Goal: Task Accomplishment & Management: Use online tool/utility

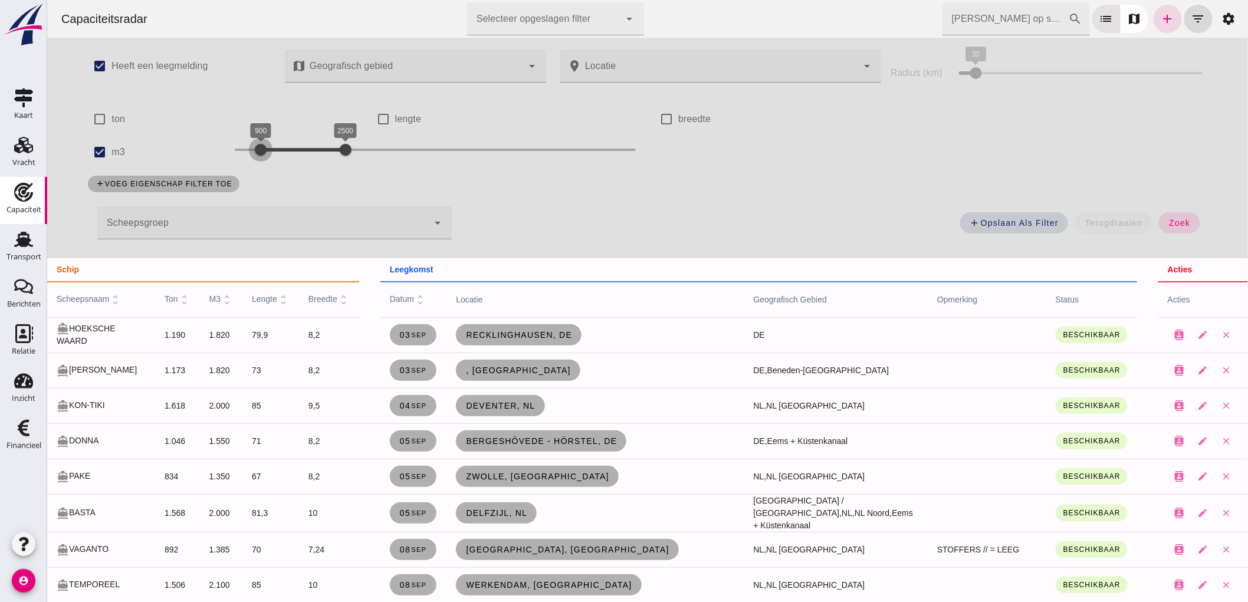
drag, startPoint x: 268, startPoint y: 148, endPoint x: 254, endPoint y: 149, distance: 14.2
click at [254, 149] on div at bounding box center [260, 150] width 24 height 24
drag, startPoint x: 348, startPoint y: 153, endPoint x: 327, endPoint y: 153, distance: 21.2
click at [327, 153] on div at bounding box center [324, 150] width 24 height 24
click at [1181, 213] on button "zoek" at bounding box center [1179, 222] width 41 height 21
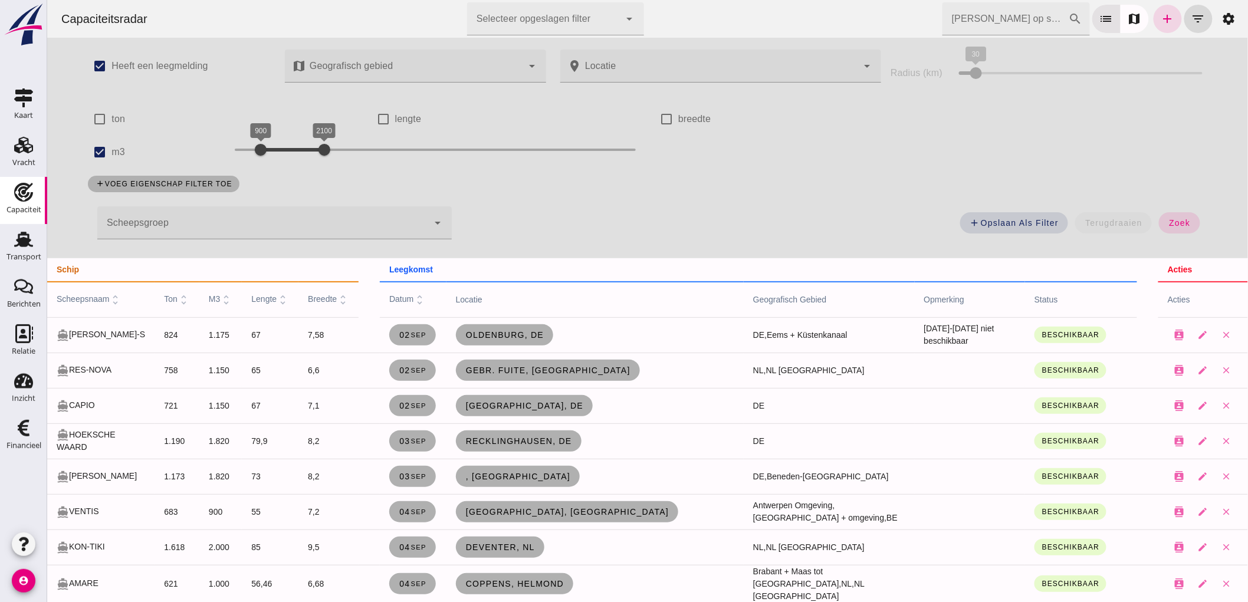
drag, startPoint x: 321, startPoint y: 163, endPoint x: 396, endPoint y: 38, distance: 146.6
click at [329, 159] on div "900 2100 900 2100" at bounding box center [434, 152] width 425 height 33
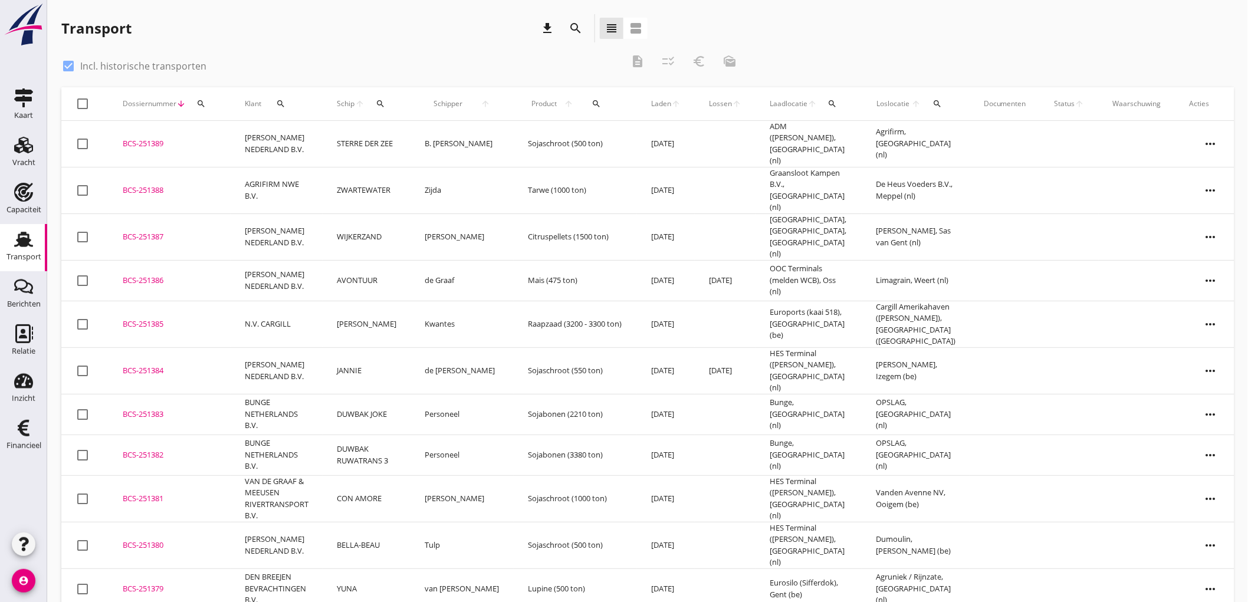
click at [396, 110] on div "Schip arrow_upward search" at bounding box center [367, 104] width 60 height 28
click at [392, 104] on div "search" at bounding box center [381, 103] width 22 height 9
click at [421, 133] on input "Zoek op (scheeps)naam" at bounding box center [442, 138] width 123 height 19
click at [927, 108] on button "search" at bounding box center [938, 103] width 23 height 21
click at [936, 137] on input "text" at bounding box center [996, 138] width 123 height 19
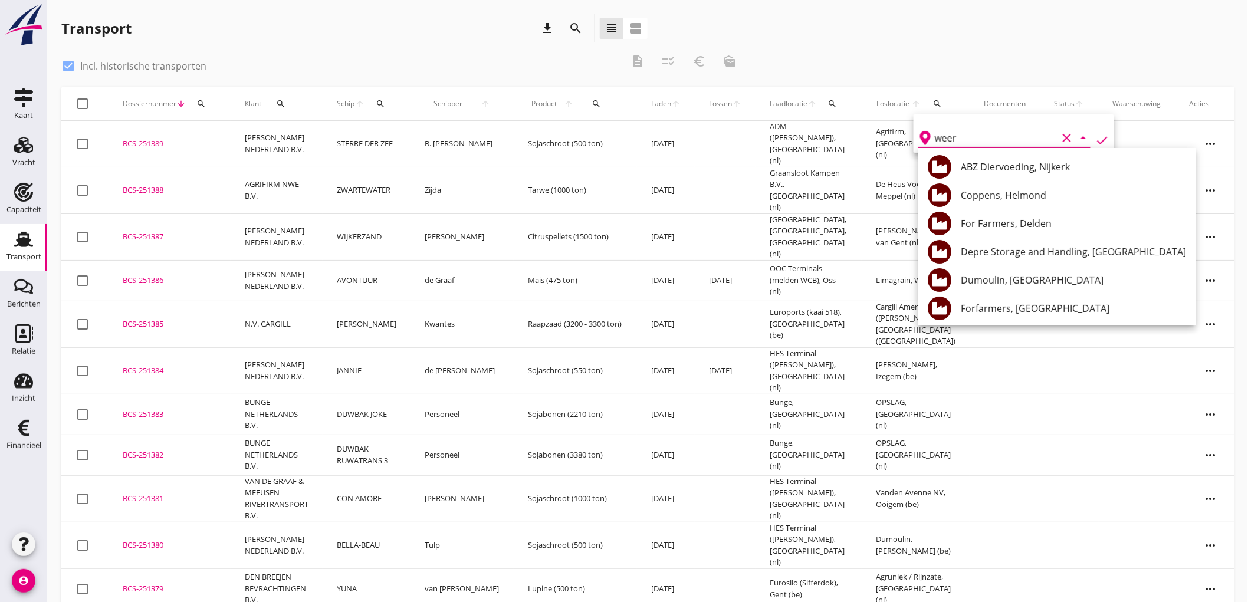
type input "weert"
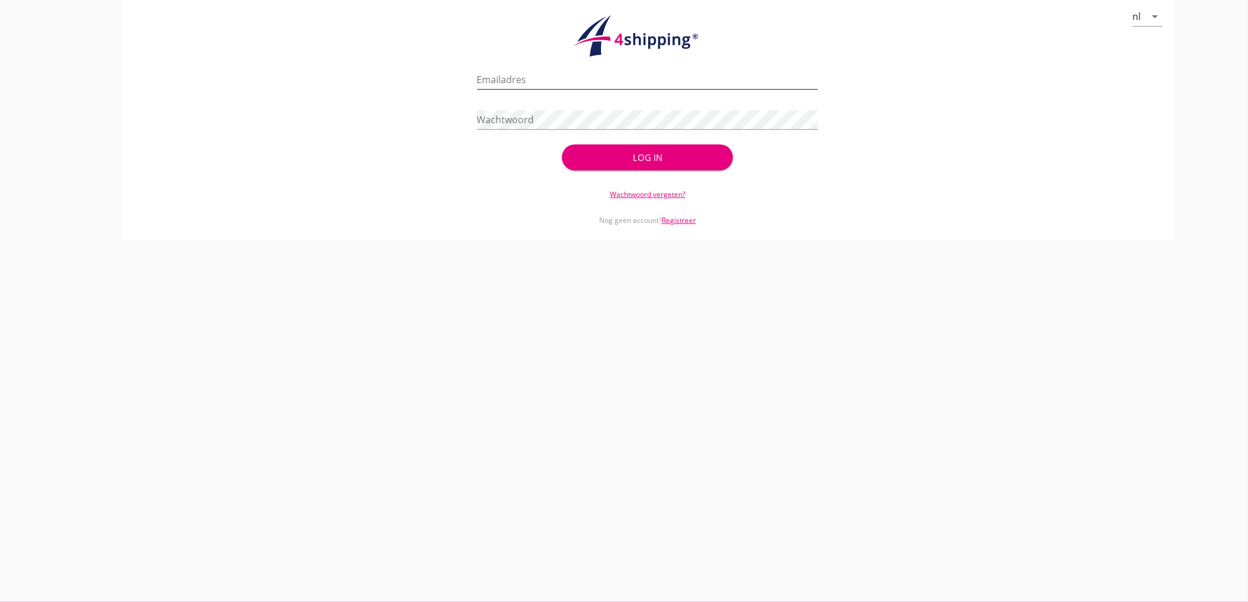
click at [584, 83] on input "Emailadres" at bounding box center [648, 79] width 342 height 19
type input "bouman@stoffersbevrachtingen.nl"
click at [562, 145] on button "Log in" at bounding box center [647, 158] width 171 height 26
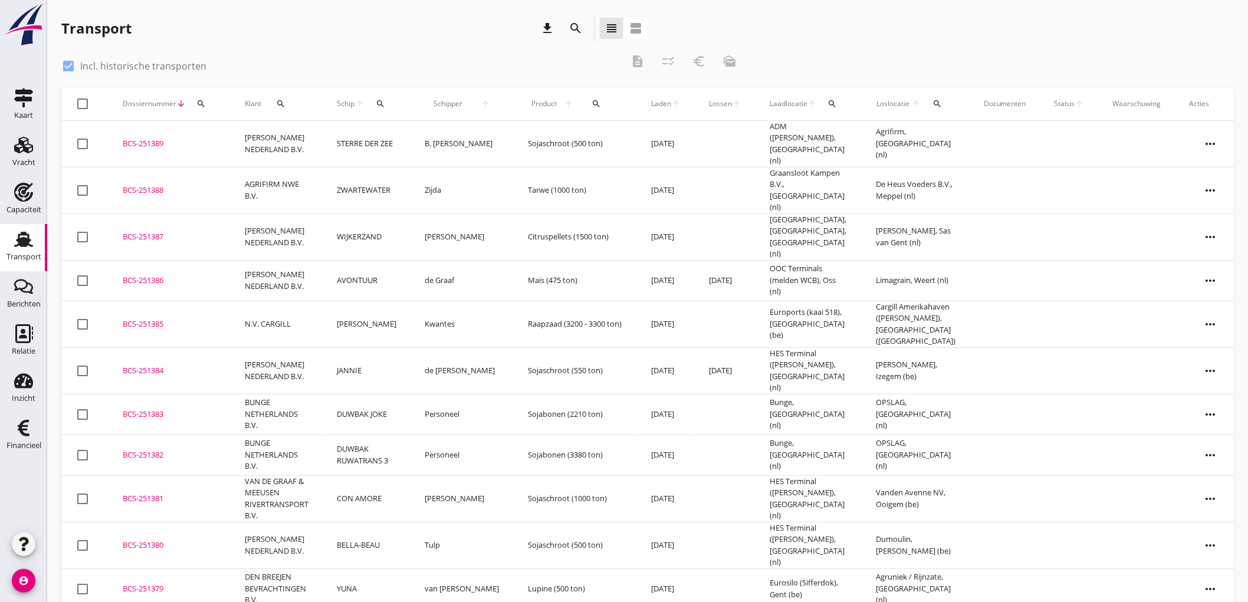
click at [927, 105] on div "search" at bounding box center [938, 103] width 23 height 9
drag, startPoint x: 962, startPoint y: 144, endPoint x: 958, endPoint y: 135, distance: 10.3
click at [963, 144] on input "text" at bounding box center [996, 138] width 123 height 19
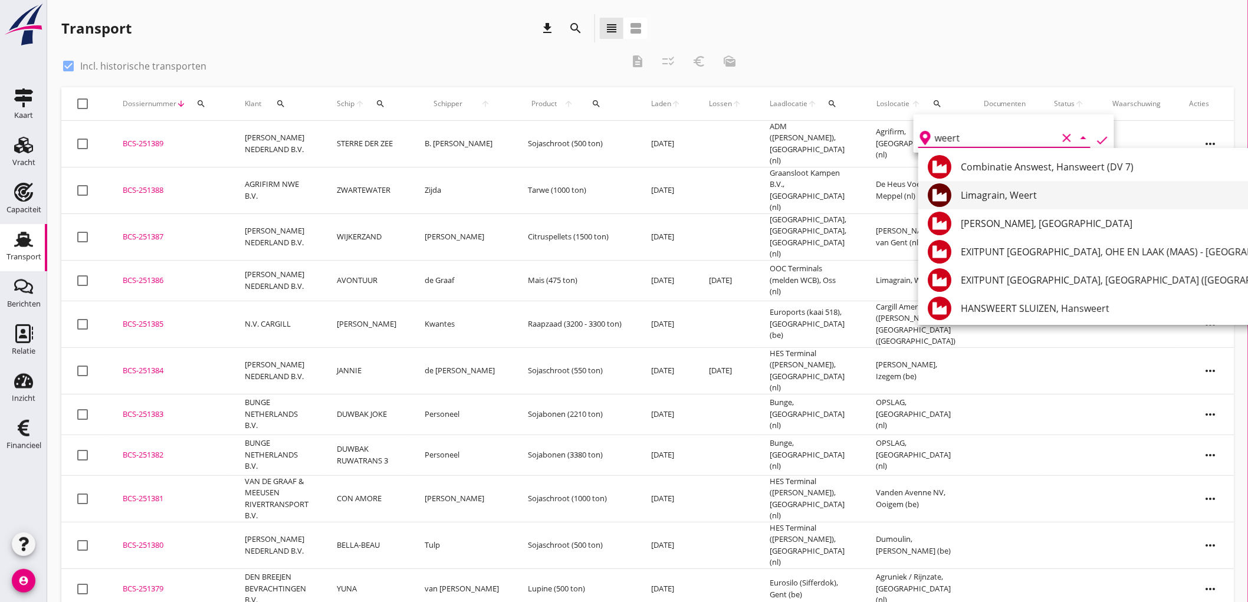
click at [1021, 204] on div "Limagrain, Weert" at bounding box center [1221, 195] width 520 height 28
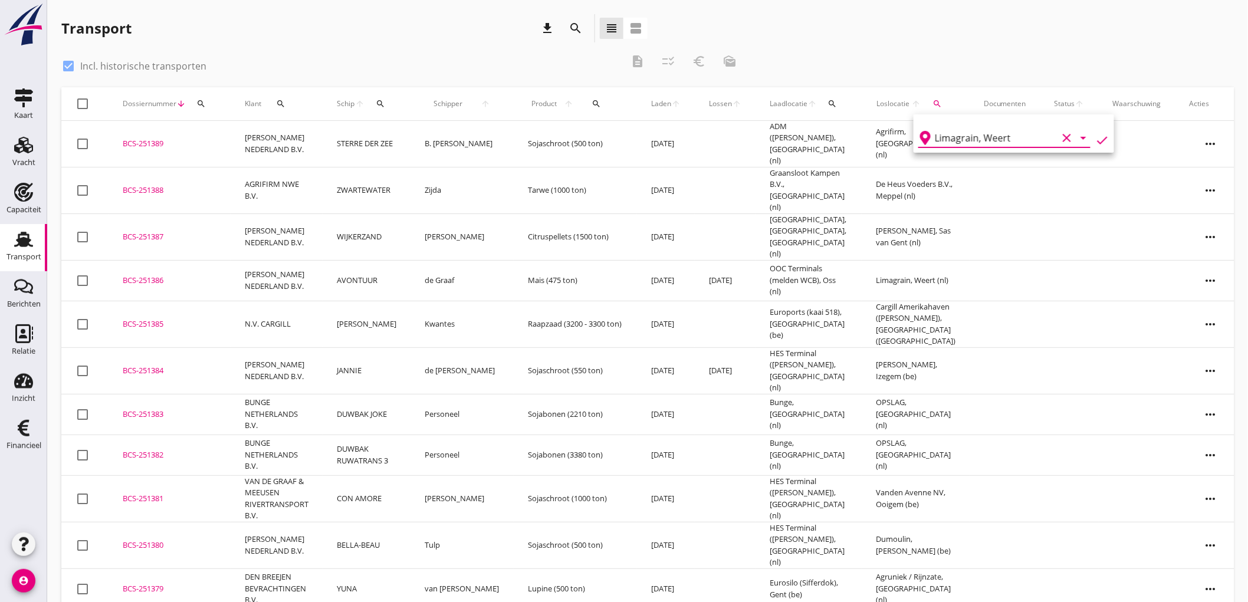
click at [1096, 143] on icon "check" at bounding box center [1103, 140] width 14 height 14
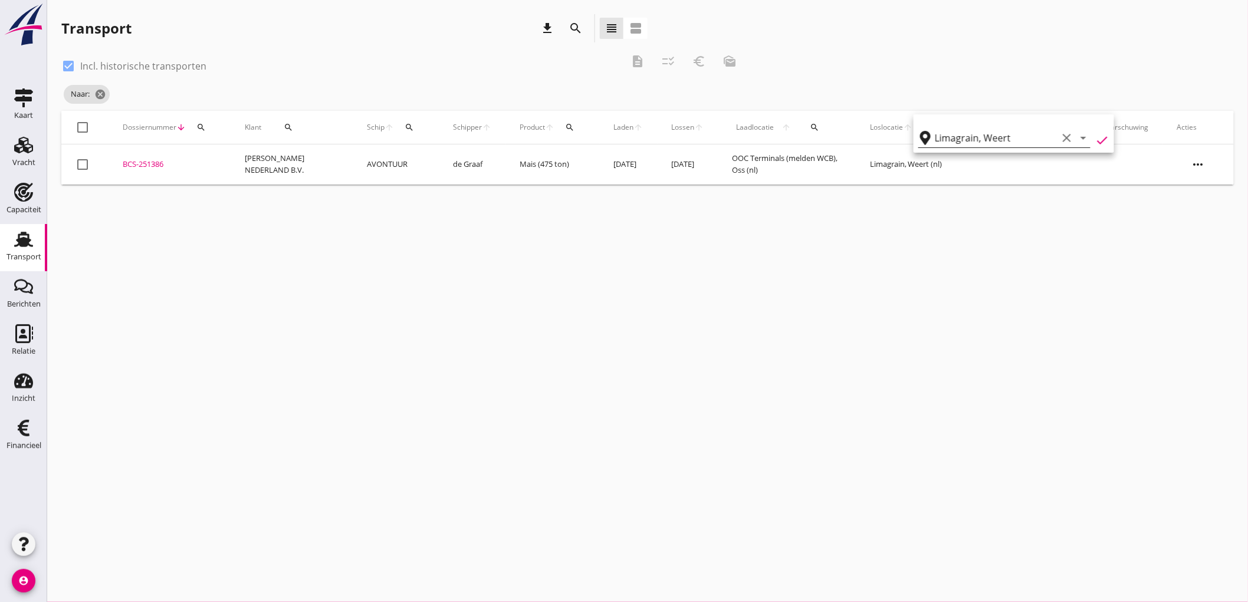
type input "Limagrain"
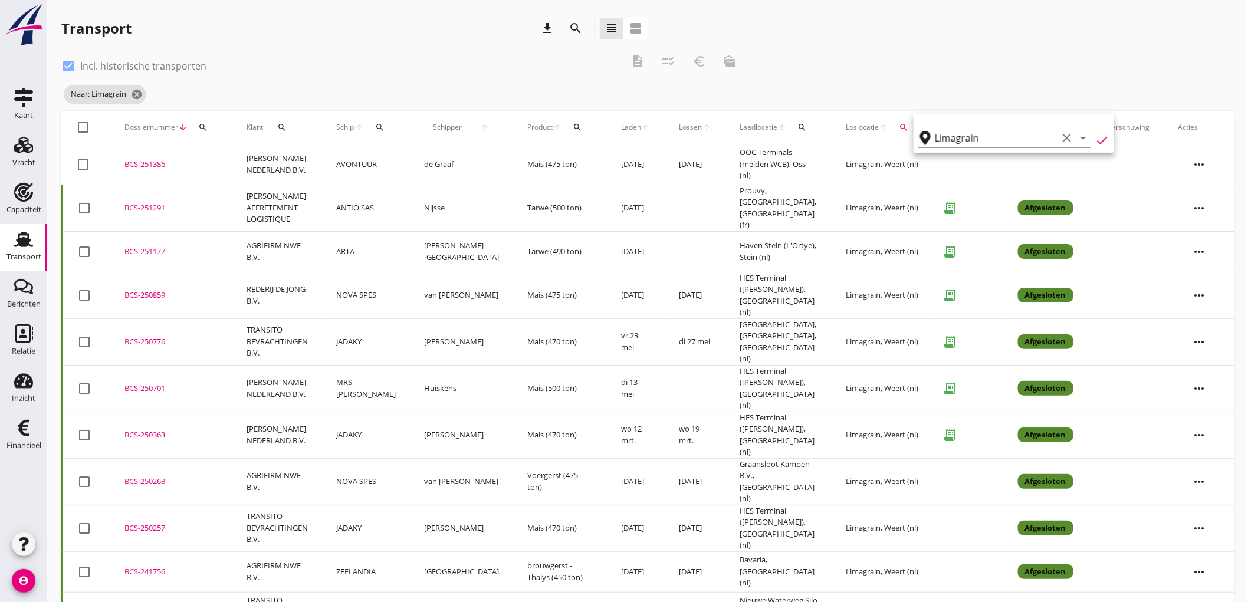
click at [137, 71] on label "Incl. historische transporten" at bounding box center [143, 66] width 126 height 12
checkbox input "false"
click at [136, 96] on icon "cancel" at bounding box center [137, 94] width 12 height 12
